Goal: Task Accomplishment & Management: Complete application form

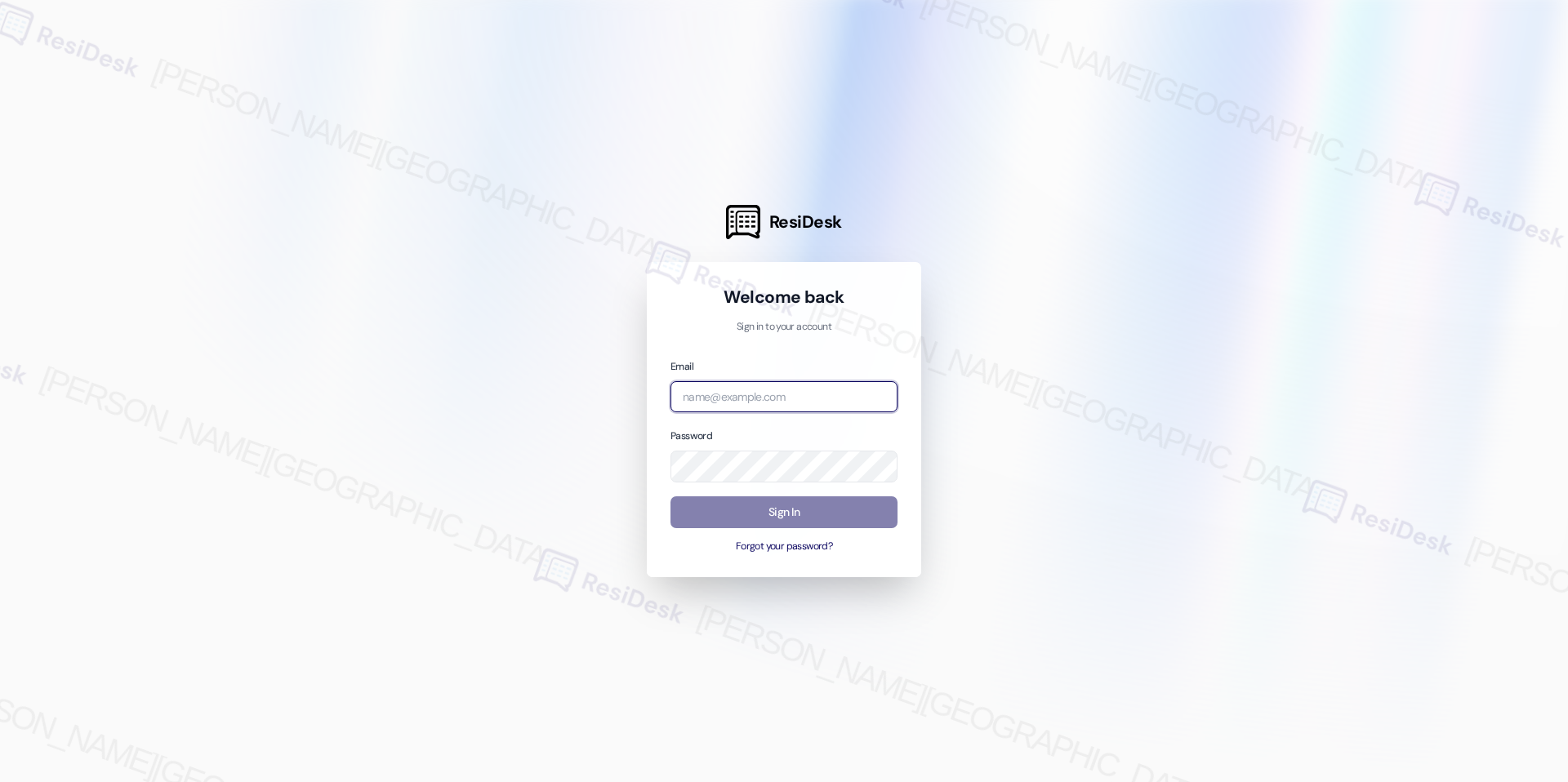
click at [787, 386] on input "email" at bounding box center [783, 397] width 227 height 32
click at [0, 781] on com-1password-button at bounding box center [0, 782] width 0 height 0
type input "i"
click at [0, 781] on com-1password-button at bounding box center [0, 782] width 0 height 0
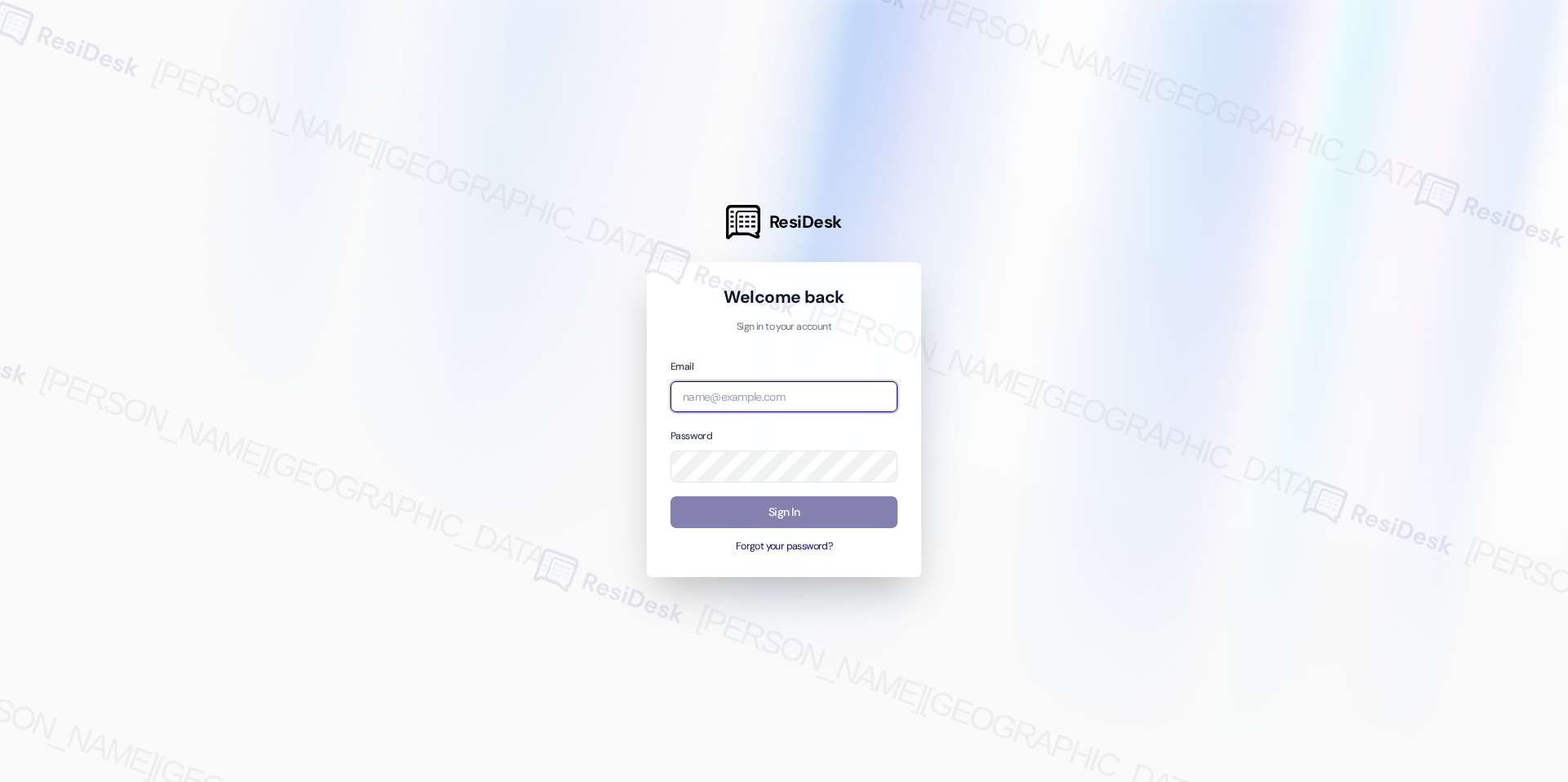
click at [0, 781] on com-1password-button at bounding box center [0, 782] width 0 height 0
click at [817, 399] on input "email" at bounding box center [783, 397] width 227 height 32
type input "I"
click at [0, 781] on com-1password-button at bounding box center [0, 782] width 0 height 0
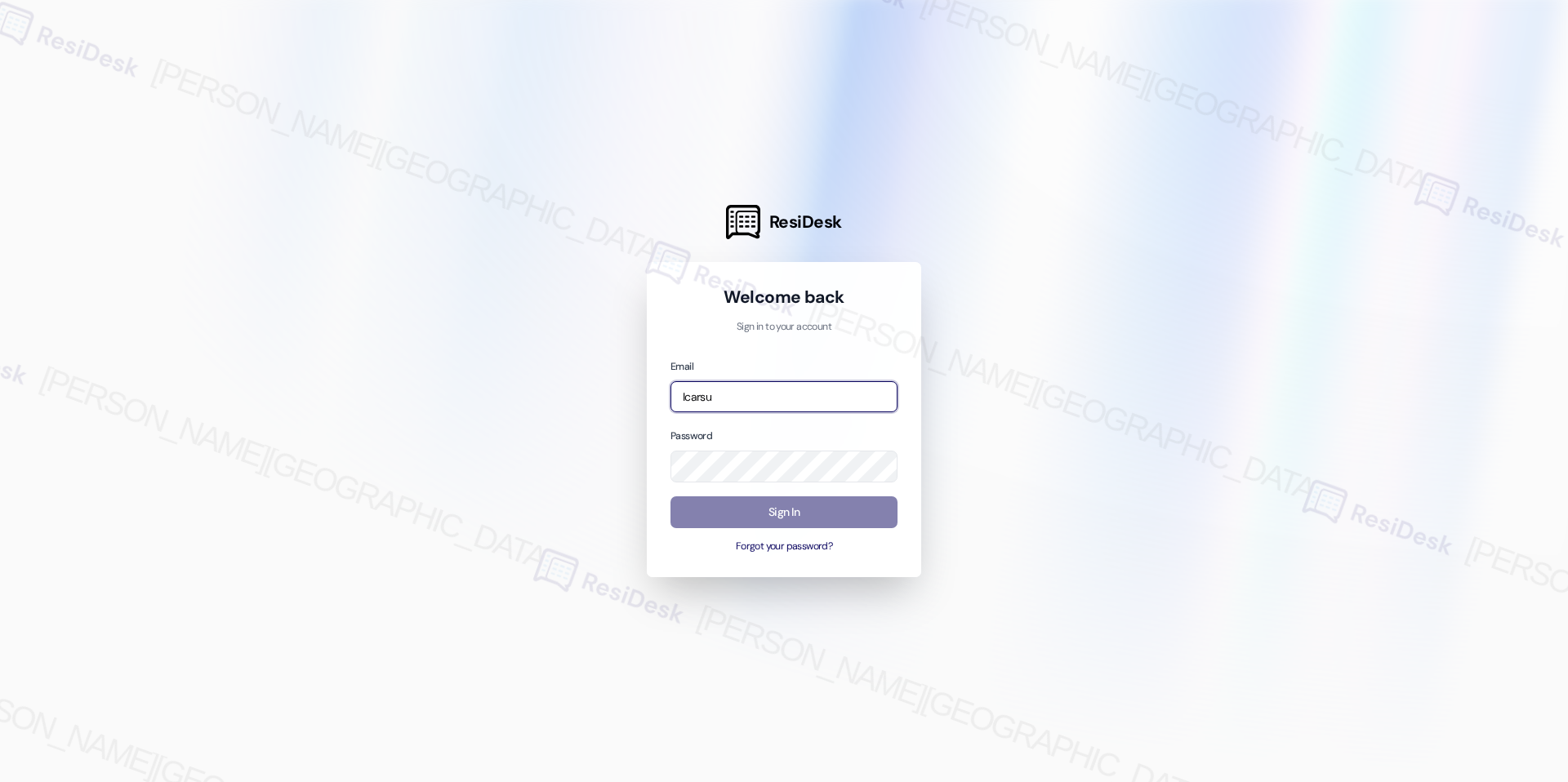
click at [0, 781] on com-1password-button at bounding box center [0, 782] width 0 height 0
click at [724, 394] on input "Icarsu" at bounding box center [783, 397] width 227 height 32
type input "I"
click at [987, 357] on div at bounding box center [784, 391] width 1568 height 782
click at [863, 394] on input "email" at bounding box center [783, 397] width 227 height 32
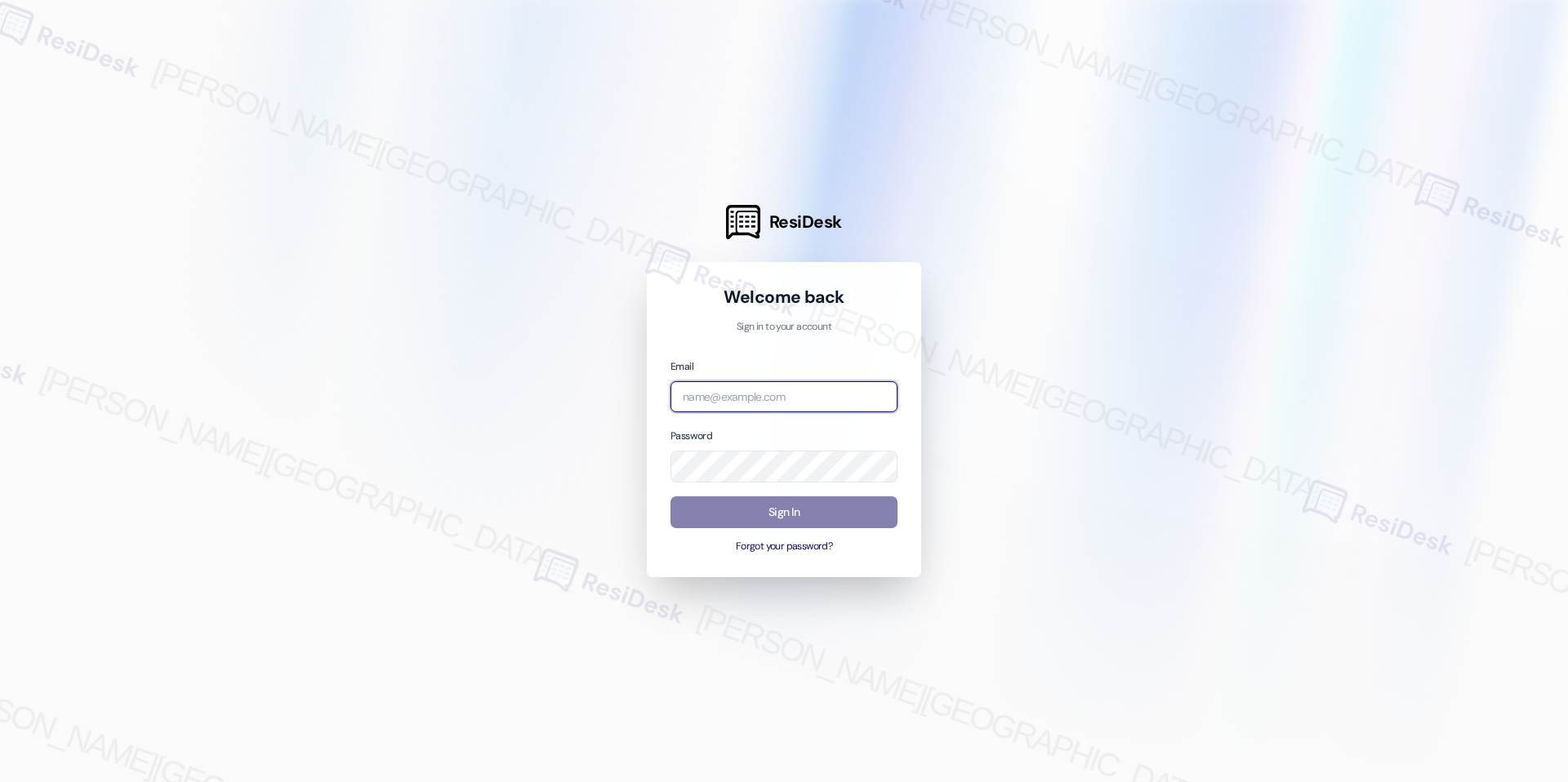
click at [801, 409] on input "email" at bounding box center [783, 397] width 227 height 32
click at [770, 389] on input "email" at bounding box center [783, 397] width 227 height 32
click at [768, 397] on input "email" at bounding box center [783, 397] width 227 height 32
